Goal: Find specific page/section: Find specific page/section

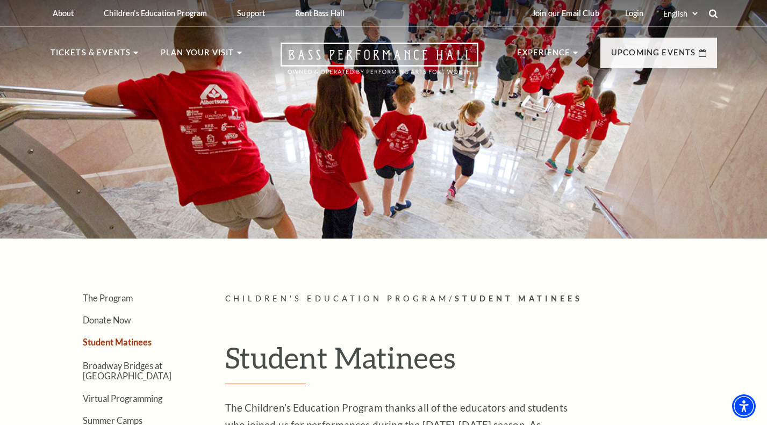
click at [716, 13] on icon at bounding box center [714, 14] width 10 height 10
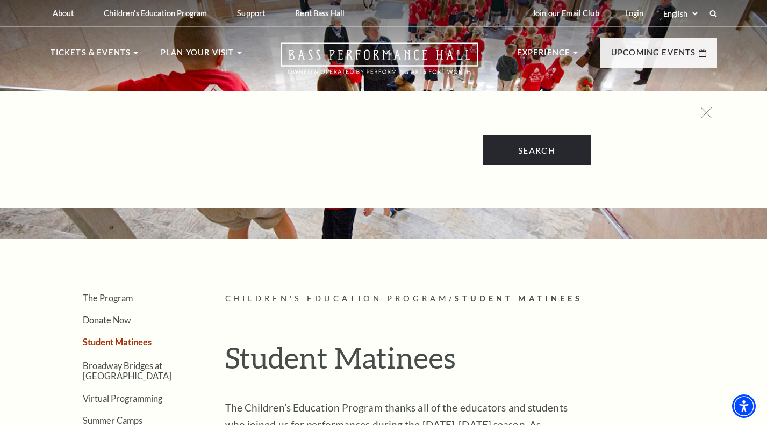
click at [402, 134] on div "Search" at bounding box center [384, 137] width 688 height 58
click at [396, 150] on input "Text field" at bounding box center [322, 155] width 290 height 22
type input "magic school bus"
click at [483, 136] on input "Search" at bounding box center [537, 151] width 108 height 30
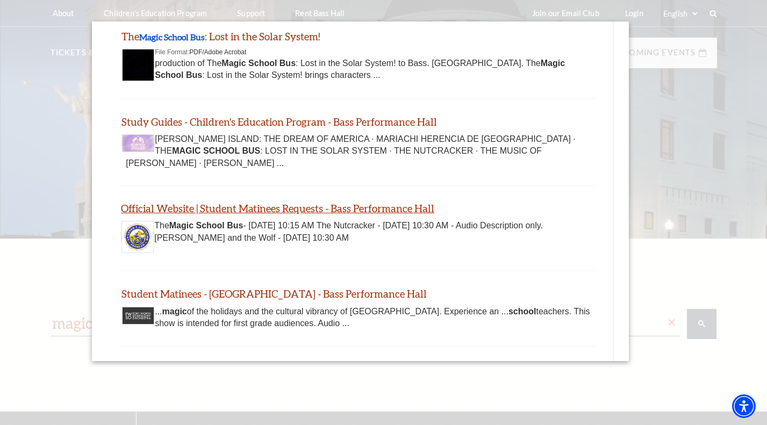
scroll to position [58, 0]
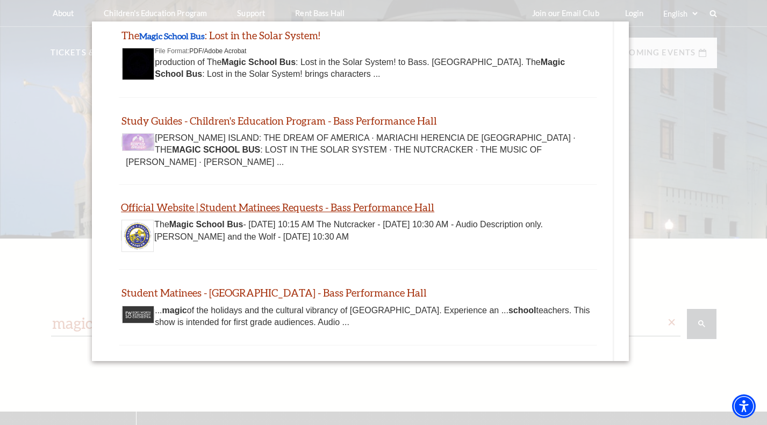
click at [364, 201] on link "Official Website | Student Matinees Requests - Bass Performance Hall" at bounding box center [278, 207] width 314 height 12
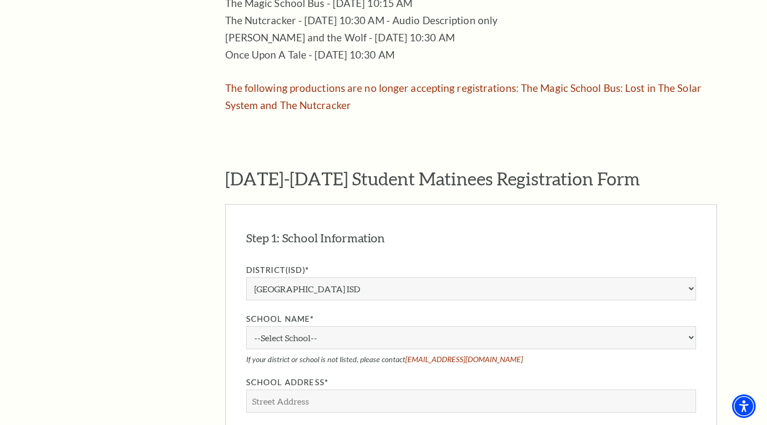
scroll to position [488, 0]
